Goal: Task Accomplishment & Management: Complete application form

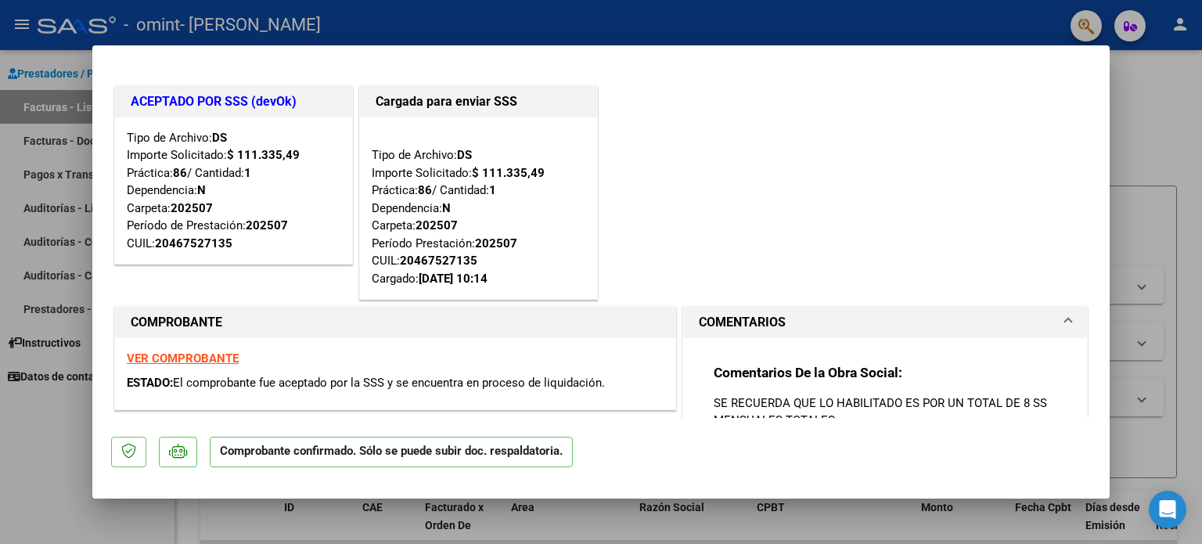
click at [1131, 83] on div at bounding box center [601, 272] width 1202 height 544
type input "$ 0,00"
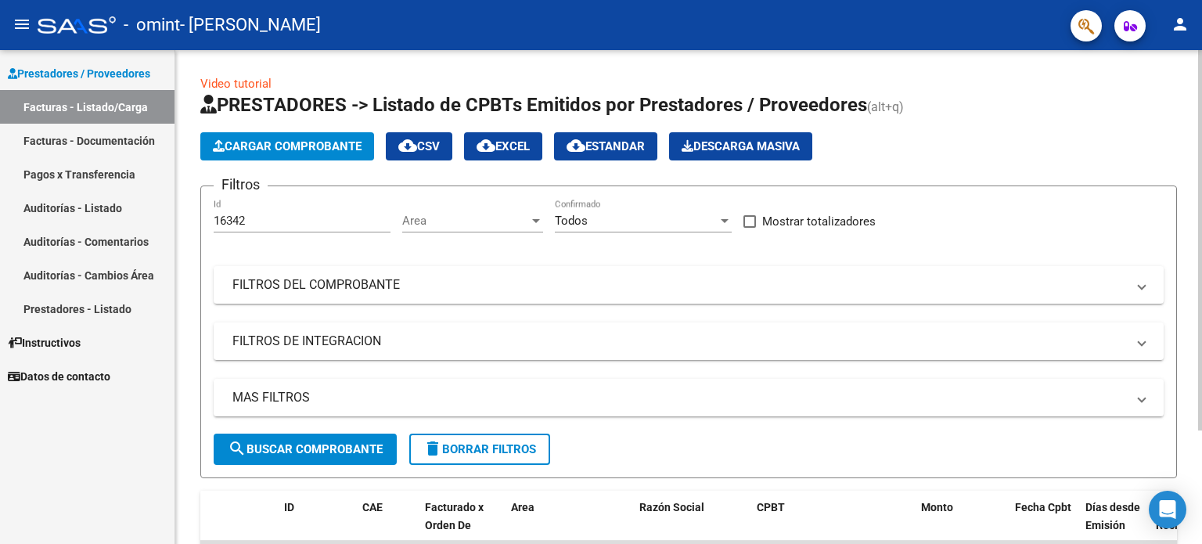
click at [951, 194] on form "Filtros 16342 Id Area Area Todos Confirmado Mostrar totalizadores FILTROS DEL C…" at bounding box center [688, 331] width 977 height 293
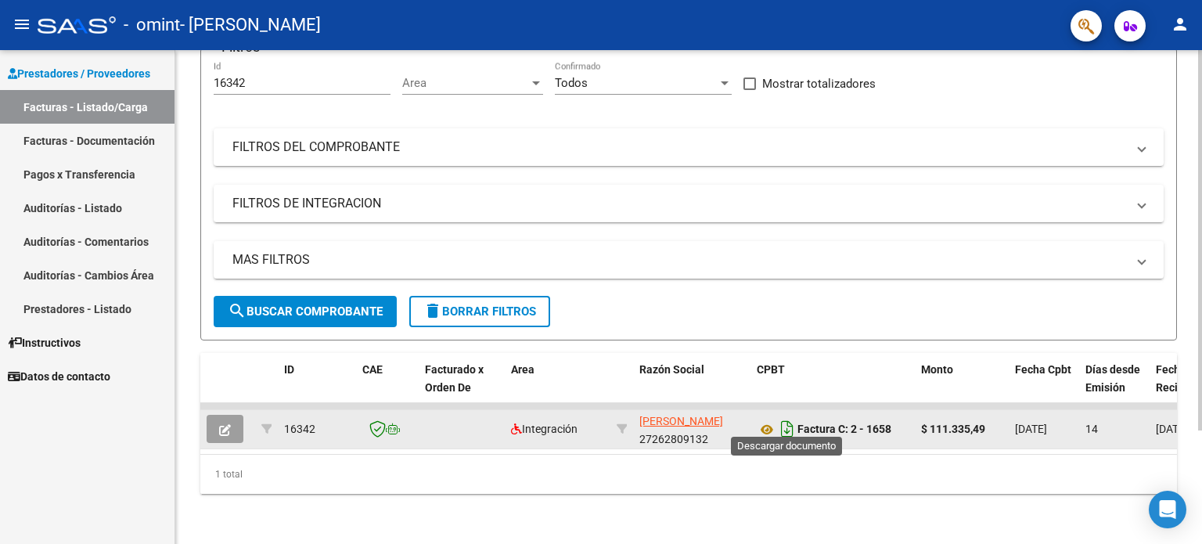
click at [782, 416] on icon "Descargar documento" at bounding box center [787, 428] width 20 height 25
